Goal: Task Accomplishment & Management: Complete application form

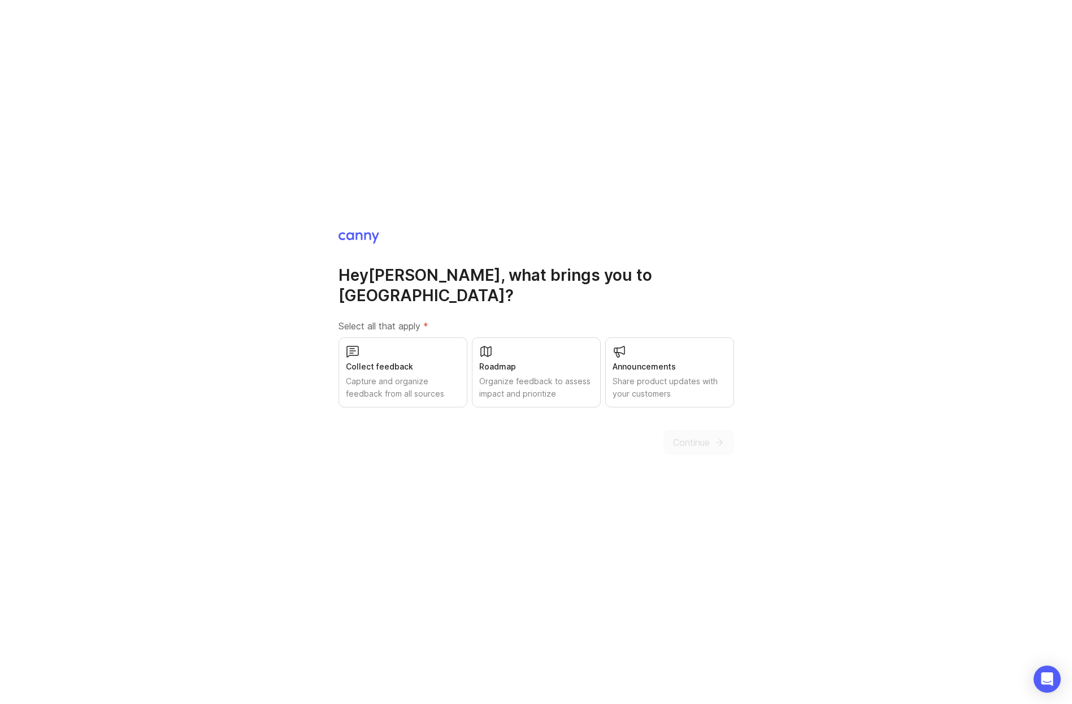
click at [428, 387] on div "Capture and organize feedback from all sources" at bounding box center [403, 387] width 114 height 25
click at [725, 430] on button "Continue" at bounding box center [698, 442] width 71 height 25
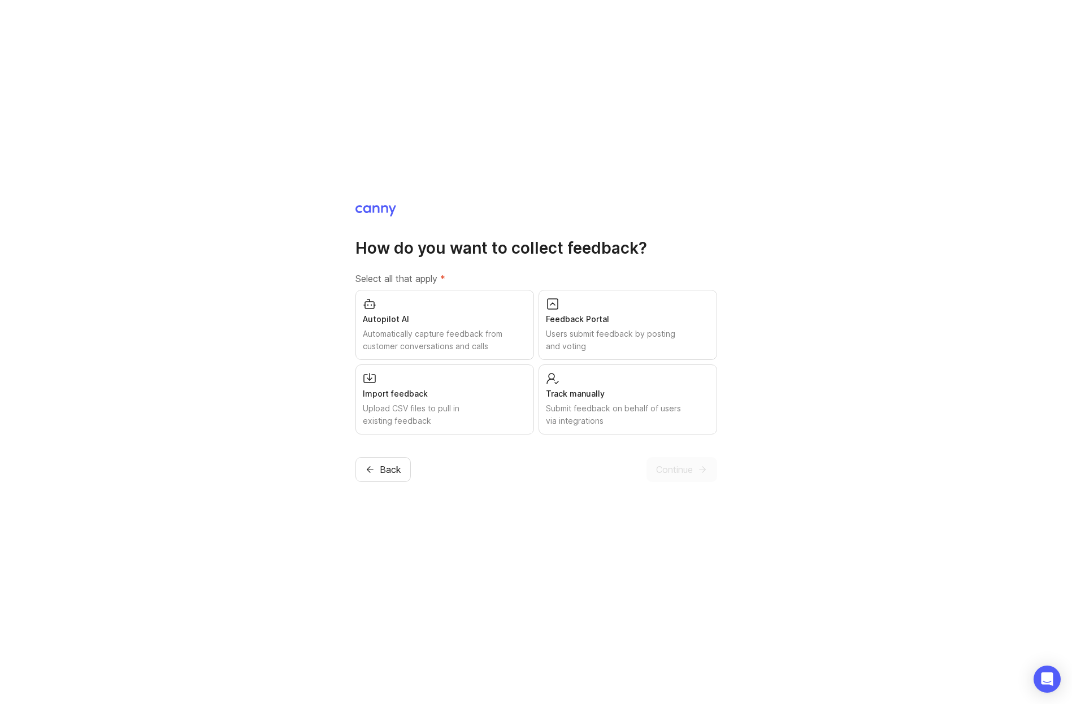
click at [444, 328] on div "Automatically capture feedback from customer conversations and calls" at bounding box center [445, 340] width 164 height 25
click at [670, 474] on span "Continue" at bounding box center [674, 470] width 37 height 14
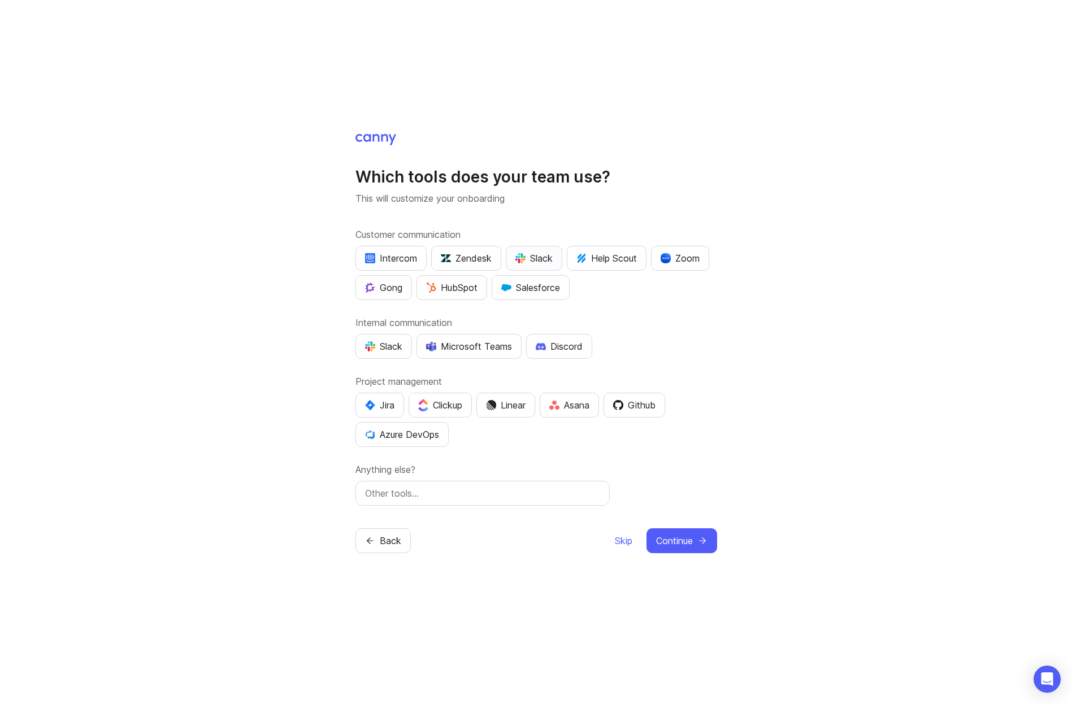
click at [532, 260] on div "Slack" at bounding box center [533, 258] width 37 height 14
click at [442, 283] on div "HubSpot" at bounding box center [451, 288] width 51 height 14
click at [378, 345] on div "Slack" at bounding box center [383, 347] width 37 height 14
click at [496, 405] on img "button" at bounding box center [491, 405] width 10 height 10
click at [697, 539] on icon "submit" at bounding box center [702, 541] width 10 height 10
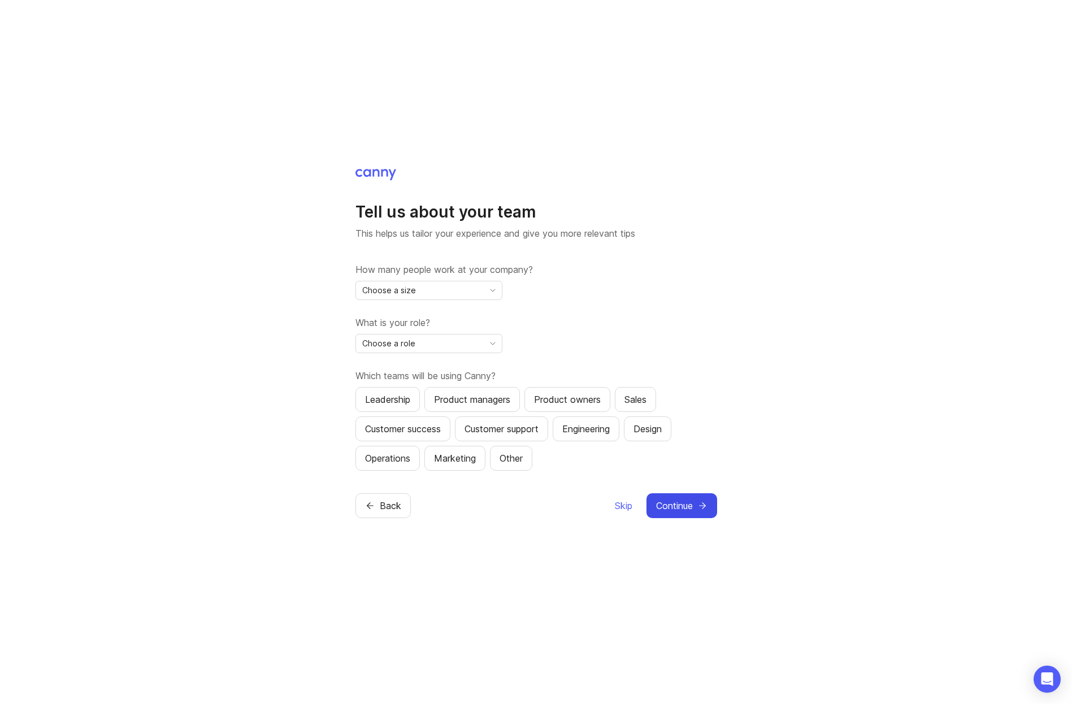
click at [441, 286] on div "Choose a size" at bounding box center [420, 290] width 128 height 18
click at [415, 346] on li "11-50" at bounding box center [429, 349] width 146 height 19
click at [414, 346] on div "Choose a role" at bounding box center [420, 344] width 128 height 18
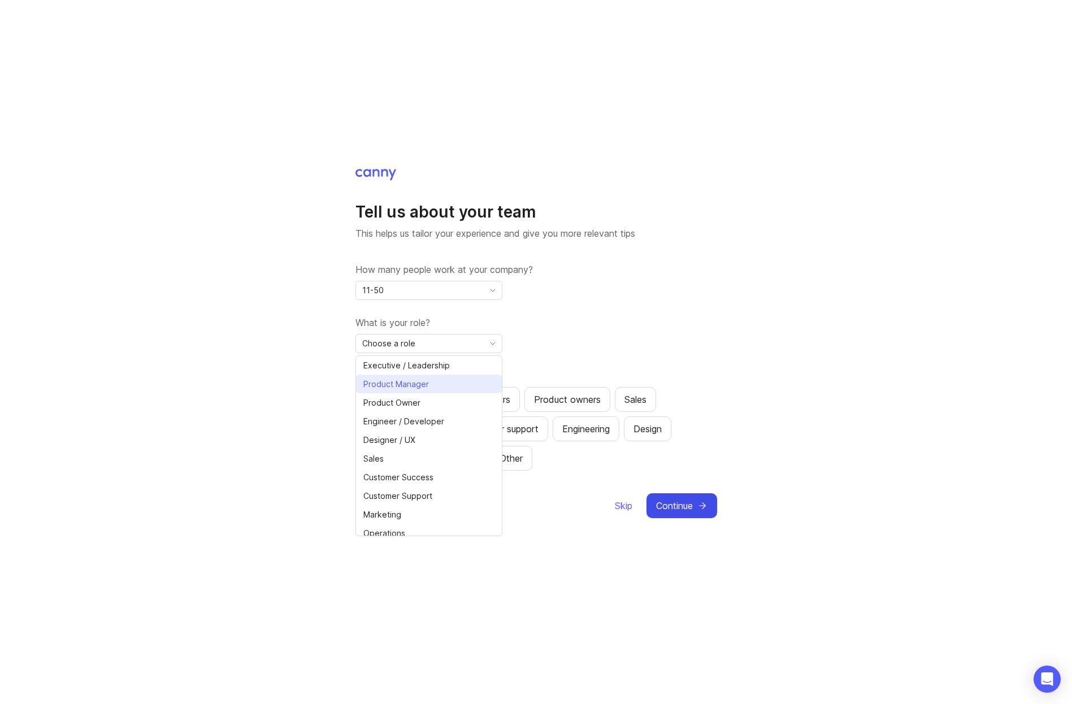
click at [419, 384] on span "Product Manager" at bounding box center [396, 384] width 66 height 12
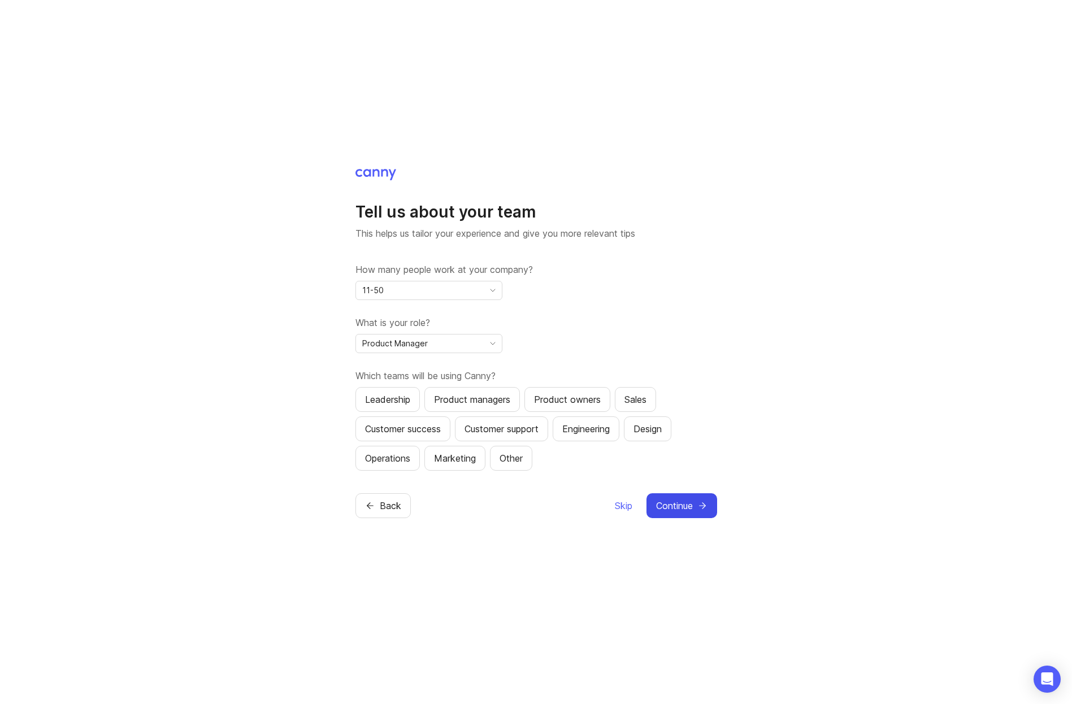
click at [407, 349] on span "Product Manager" at bounding box center [395, 343] width 66 height 12
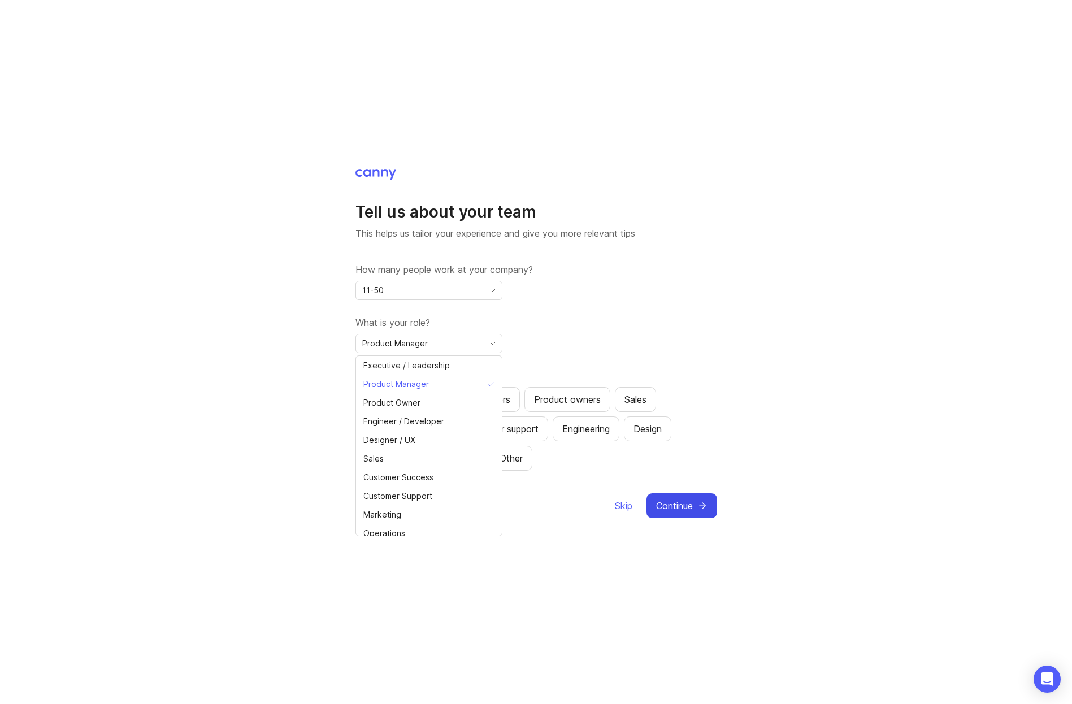
click at [411, 346] on span "Product Manager" at bounding box center [395, 343] width 66 height 12
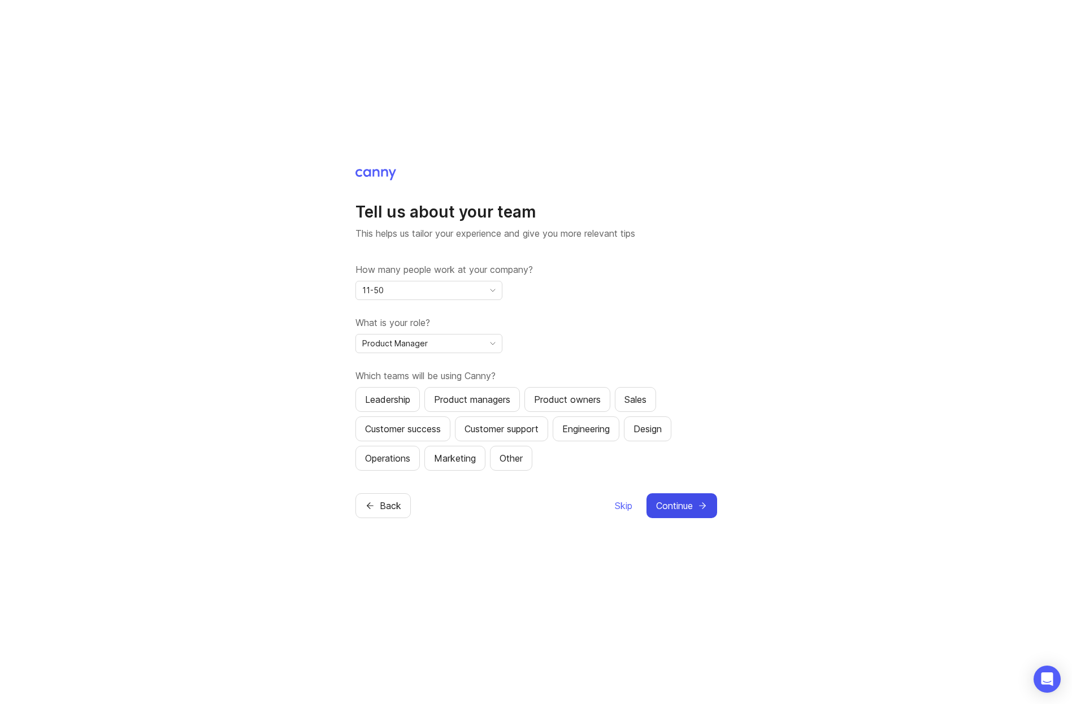
click at [401, 345] on span "Product Manager" at bounding box center [395, 343] width 66 height 12
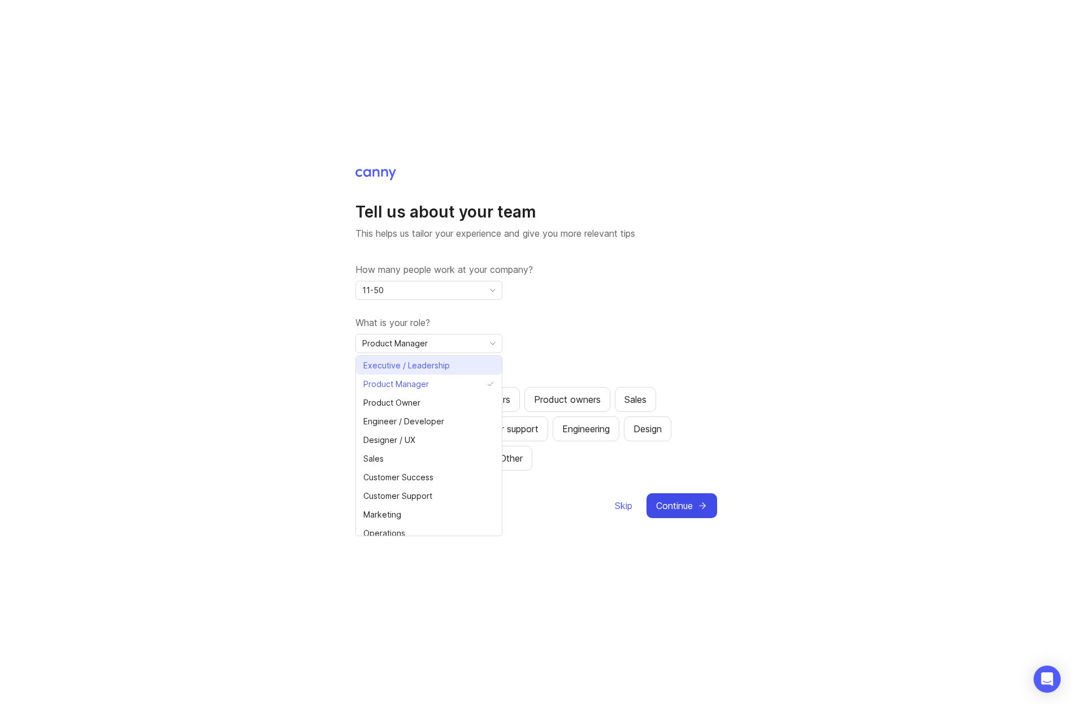
click at [399, 366] on span "Executive / Leadership" at bounding box center [406, 365] width 86 height 12
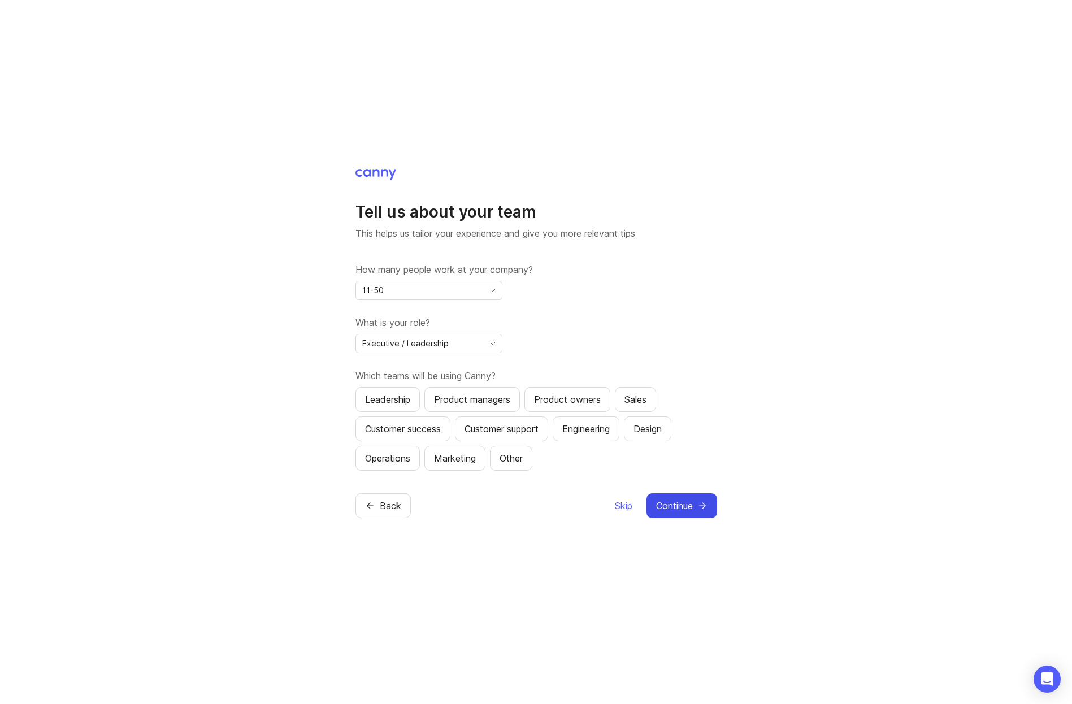
click at [328, 368] on div "Tell us about your team This helps us tailor your experience and give you more …" at bounding box center [536, 352] width 1072 height 704
click at [451, 396] on div "Product managers" at bounding box center [472, 400] width 76 height 14
click at [683, 506] on span "Continue" at bounding box center [674, 506] width 37 height 14
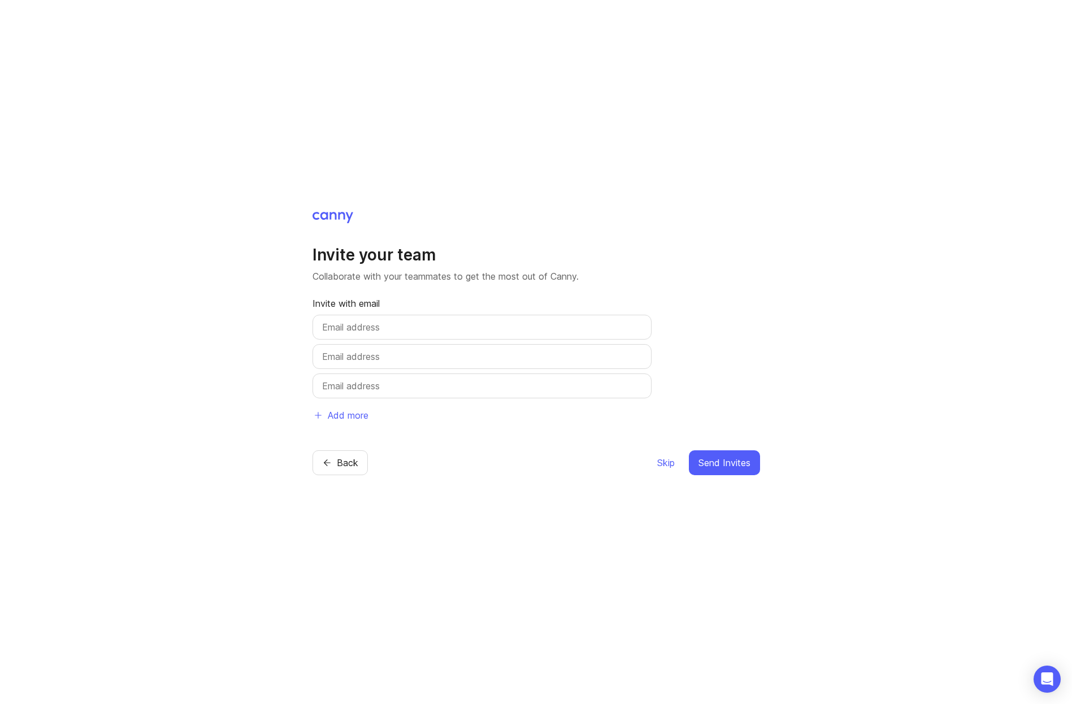
click at [683, 463] on div "Skip Send Invites" at bounding box center [708, 462] width 103 height 25
click at [670, 463] on span "Skip" at bounding box center [666, 463] width 18 height 14
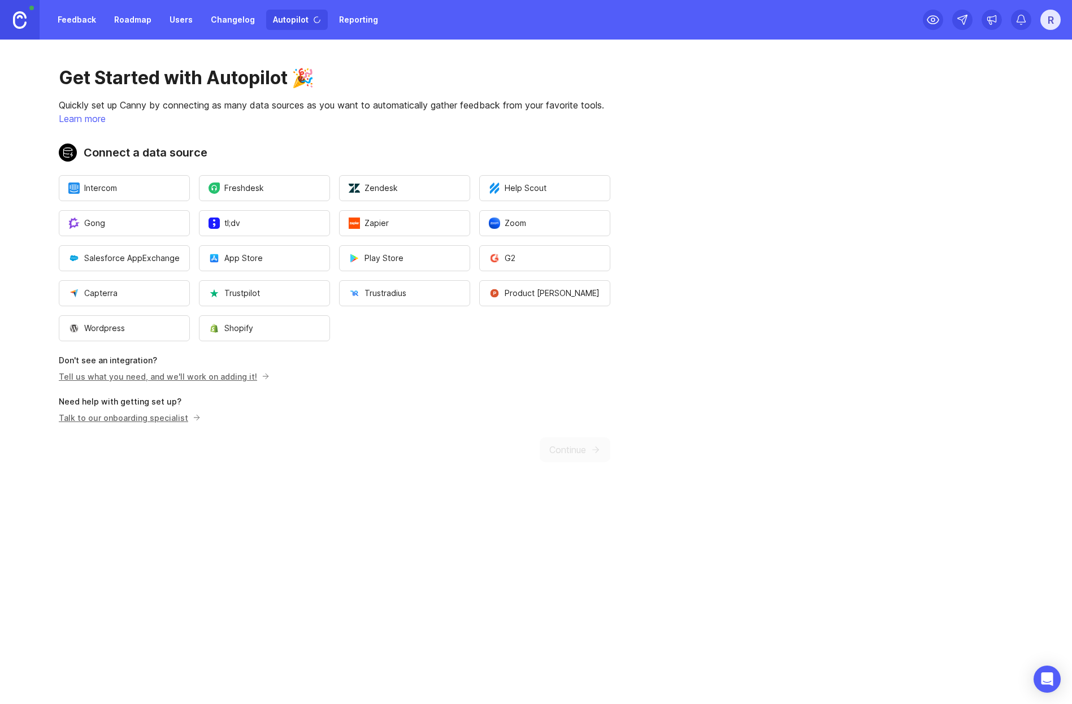
click at [97, 336] on button "Wordpress" at bounding box center [124, 328] width 131 height 26
click at [471, 319] on ul "Intercom Freshdesk Zendesk Help Scout [PERSON_NAME];[PERSON_NAME] Zoom Salesfor…" at bounding box center [334, 258] width 551 height 166
drag, startPoint x: 211, startPoint y: 104, endPoint x: 424, endPoint y: 105, distance: 213.6
click at [424, 105] on p "Quickly set up Canny by connecting as many data sources as you want to automati…" at bounding box center [334, 105] width 551 height 14
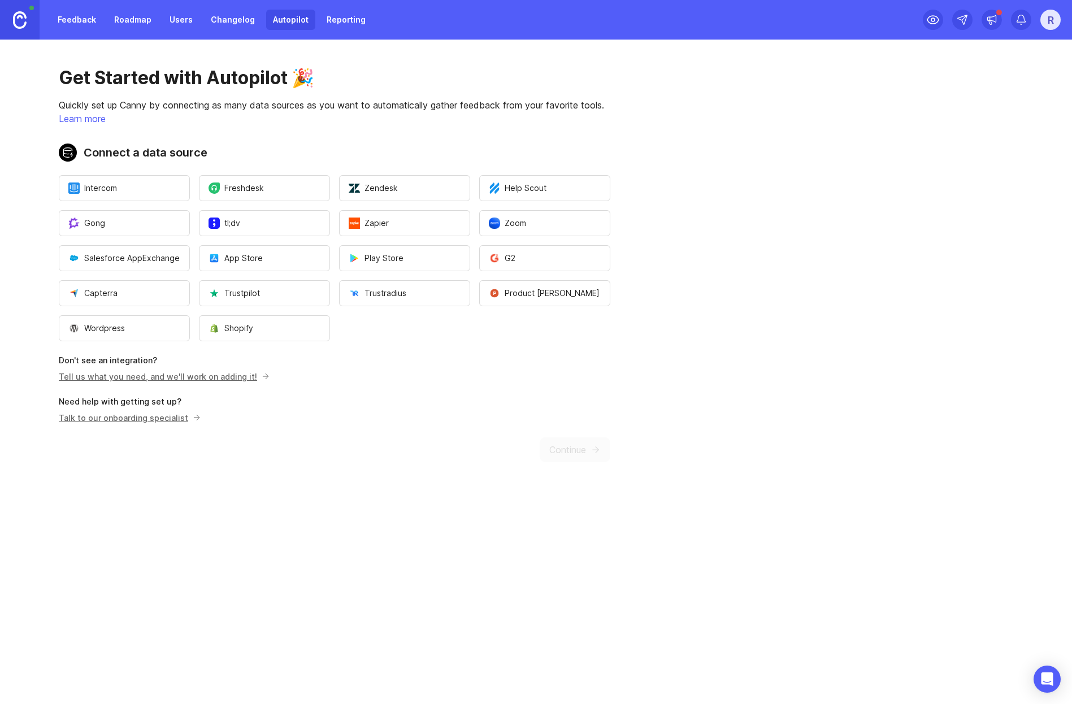
click at [174, 378] on link "Tell us what you need, and we'll work on adding it!" at bounding box center [162, 377] width 207 height 10
click at [543, 339] on ul "Intercom Freshdesk Zendesk Help Scout [PERSON_NAME];[PERSON_NAME] Zoom Salesfor…" at bounding box center [334, 258] width 551 height 166
